Goal: Transaction & Acquisition: Purchase product/service

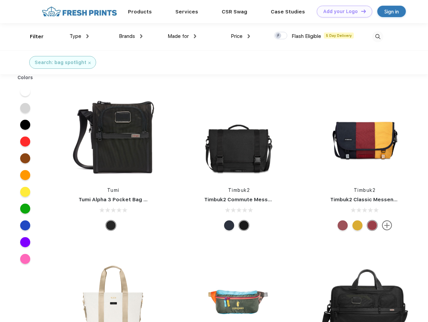
click at [342, 11] on link "Add your Logo Design Tool" at bounding box center [344, 12] width 55 height 12
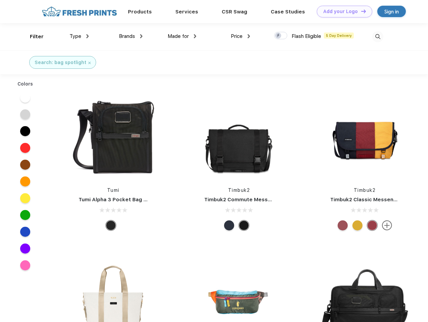
click at [32, 37] on div "Filter" at bounding box center [37, 37] width 14 height 8
click at [79, 36] on span "Type" at bounding box center [75, 36] width 12 height 6
click at [131, 36] on span "Brands" at bounding box center [127, 36] width 16 height 6
click at [182, 36] on span "Made for" at bounding box center [178, 36] width 21 height 6
click at [240, 36] on span "Price" at bounding box center [237, 36] width 12 height 6
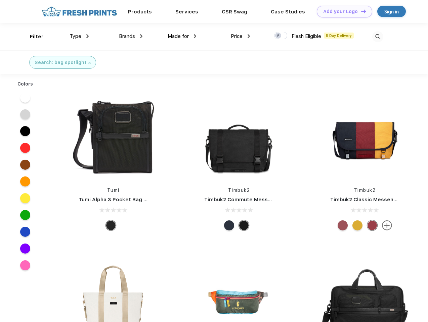
click at [281, 36] on div at bounding box center [280, 35] width 13 height 7
click at [278, 36] on input "checkbox" at bounding box center [276, 34] width 4 height 4
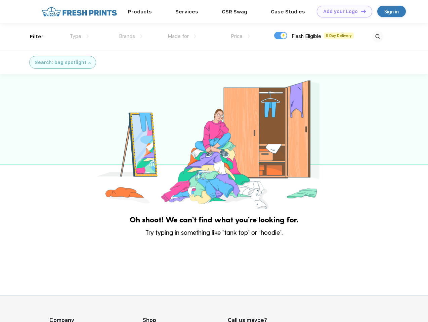
click at [377, 37] on img at bounding box center [377, 36] width 11 height 11
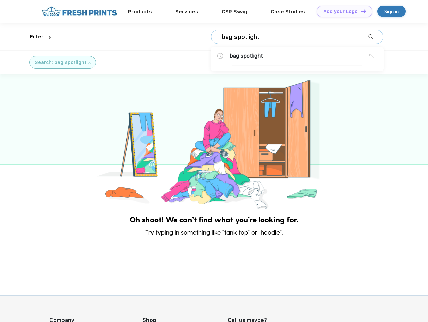
click at [25, 91] on div at bounding box center [214, 142] width 428 height 137
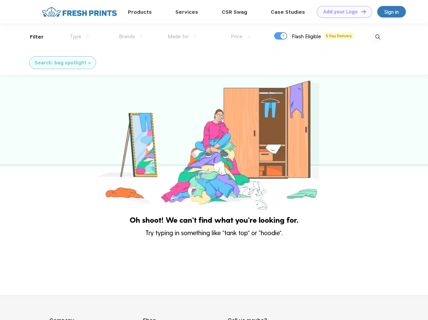
click at [25, 108] on div at bounding box center [214, 143] width 428 height 137
